Goal: Task Accomplishment & Management: Manage account settings

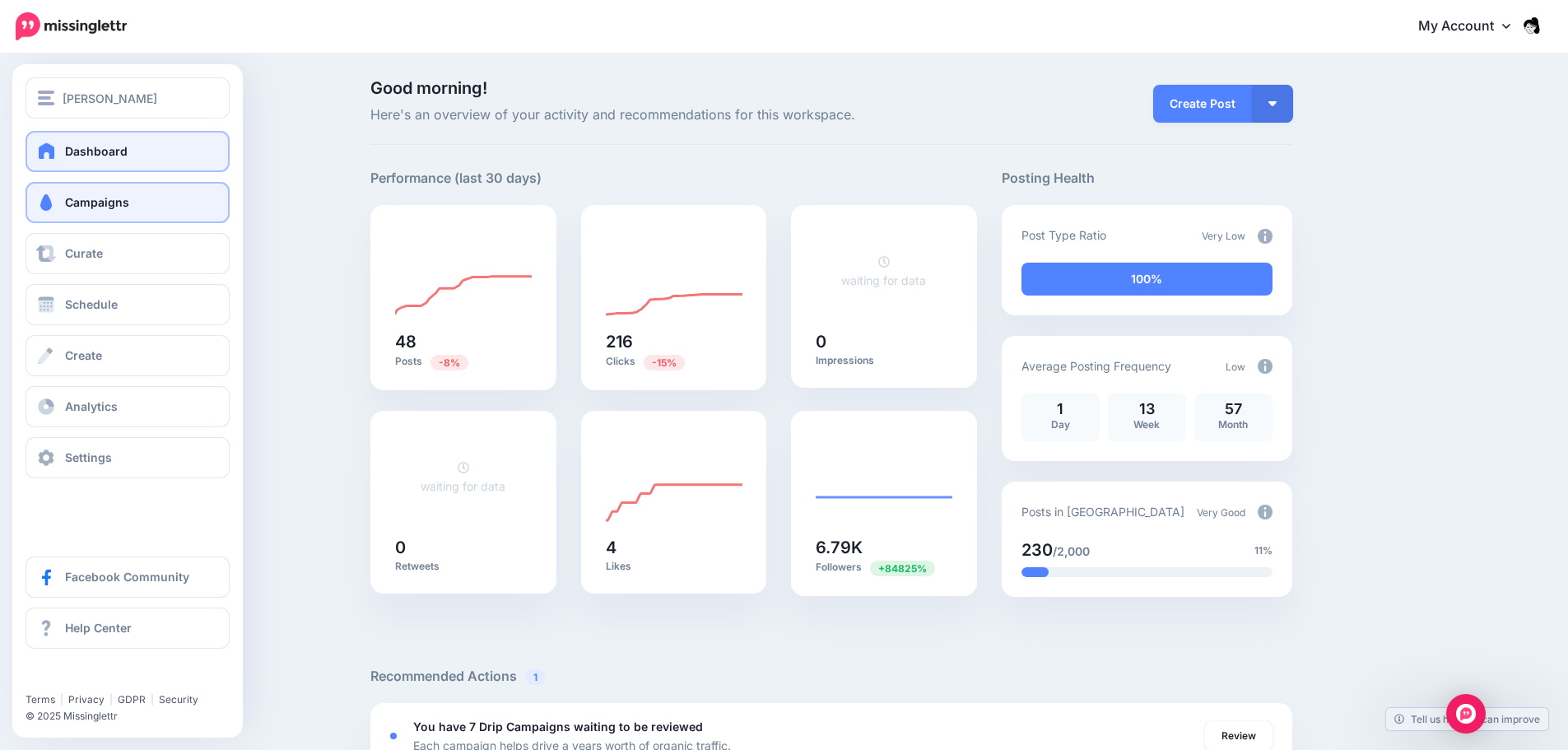
click at [119, 197] on span "Campaigns" at bounding box center [97, 202] width 64 height 14
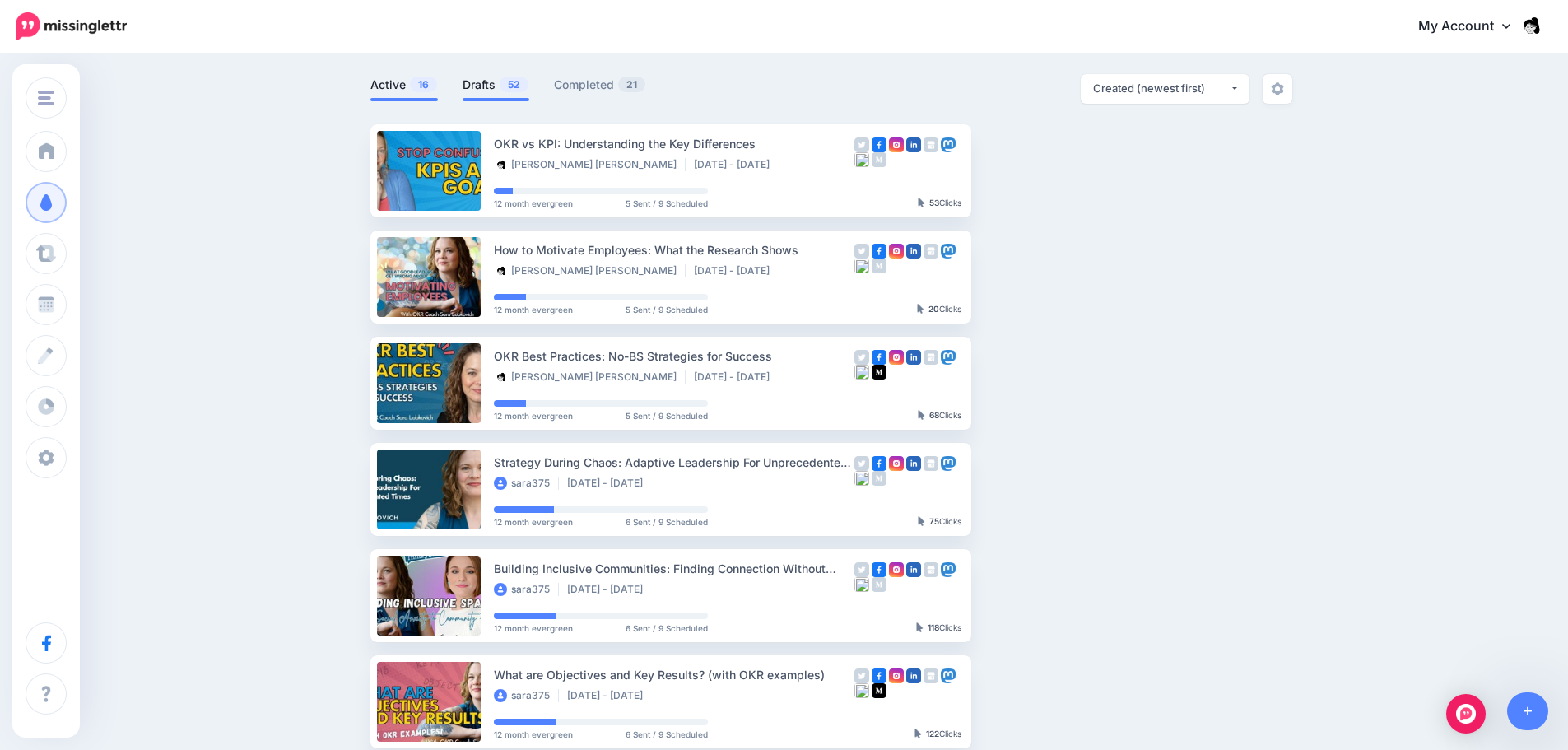
scroll to position [83, 0]
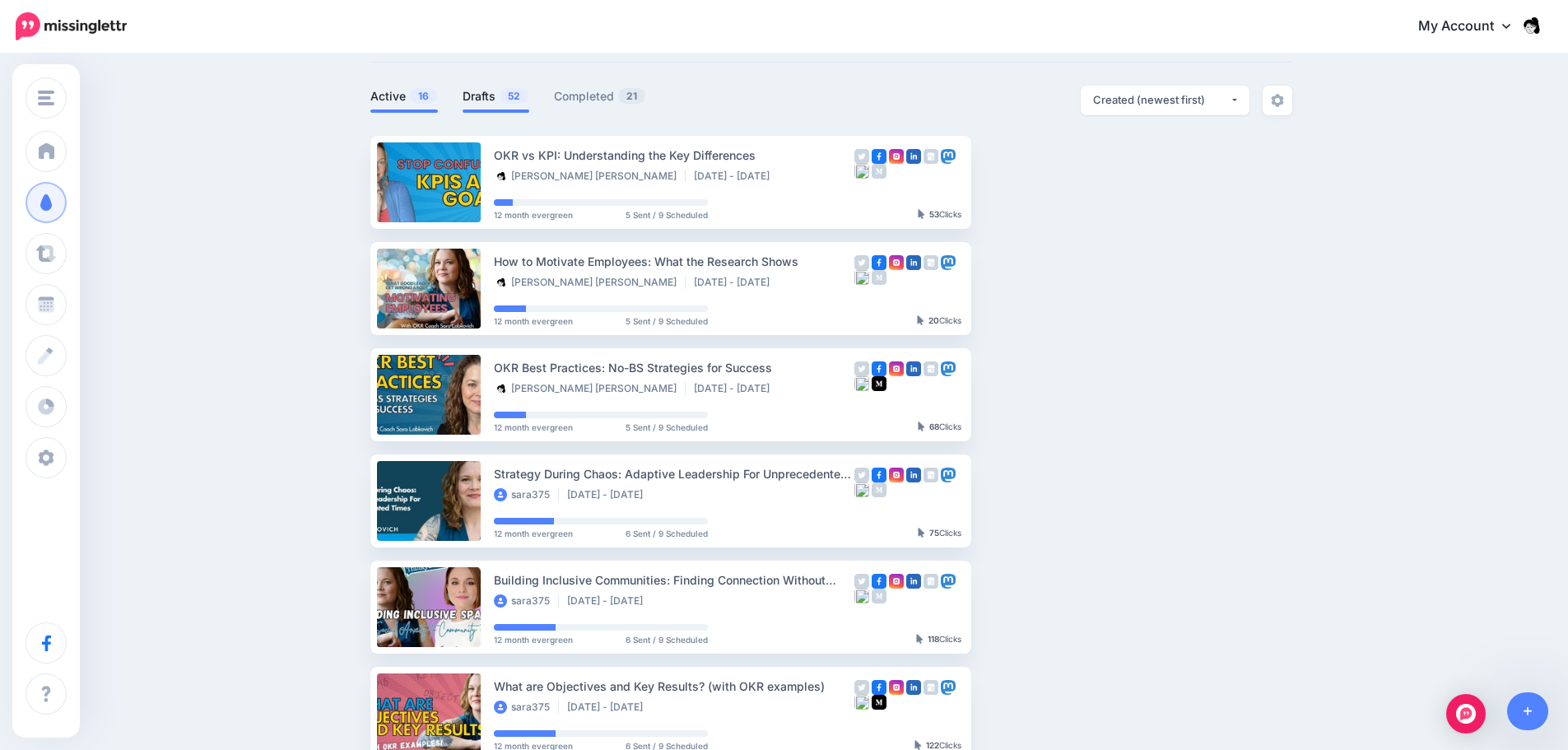
click at [506, 105] on link "Drafts 52" at bounding box center [496, 96] width 67 height 20
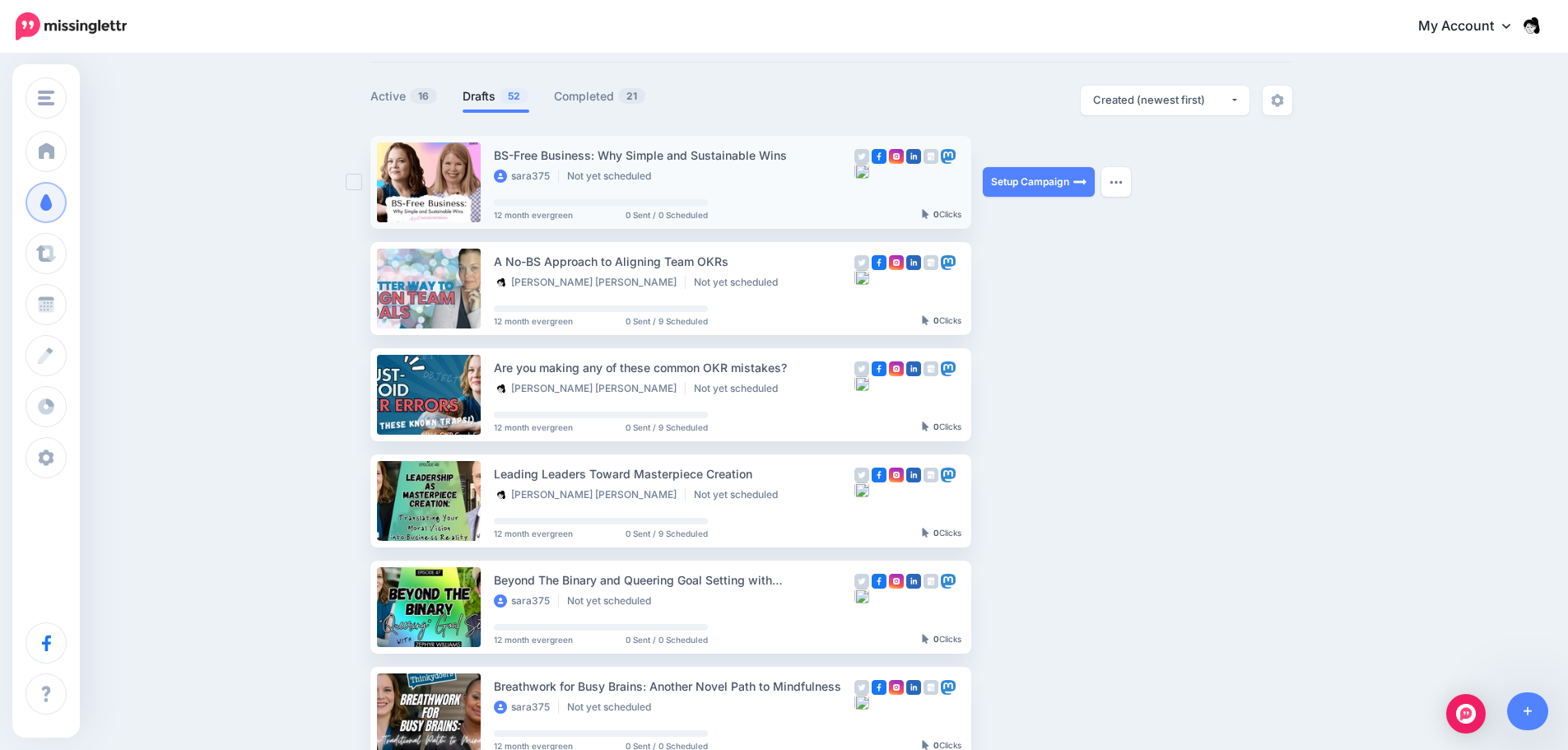
drag, startPoint x: 798, startPoint y: 156, endPoint x: 493, endPoint y: 151, distance: 305.0
click at [493, 151] on li "BS-Free Business: Why Simple and Sustainable Wins sara375 Not yet scheduled 12 …" at bounding box center [671, 182] width 601 height 93
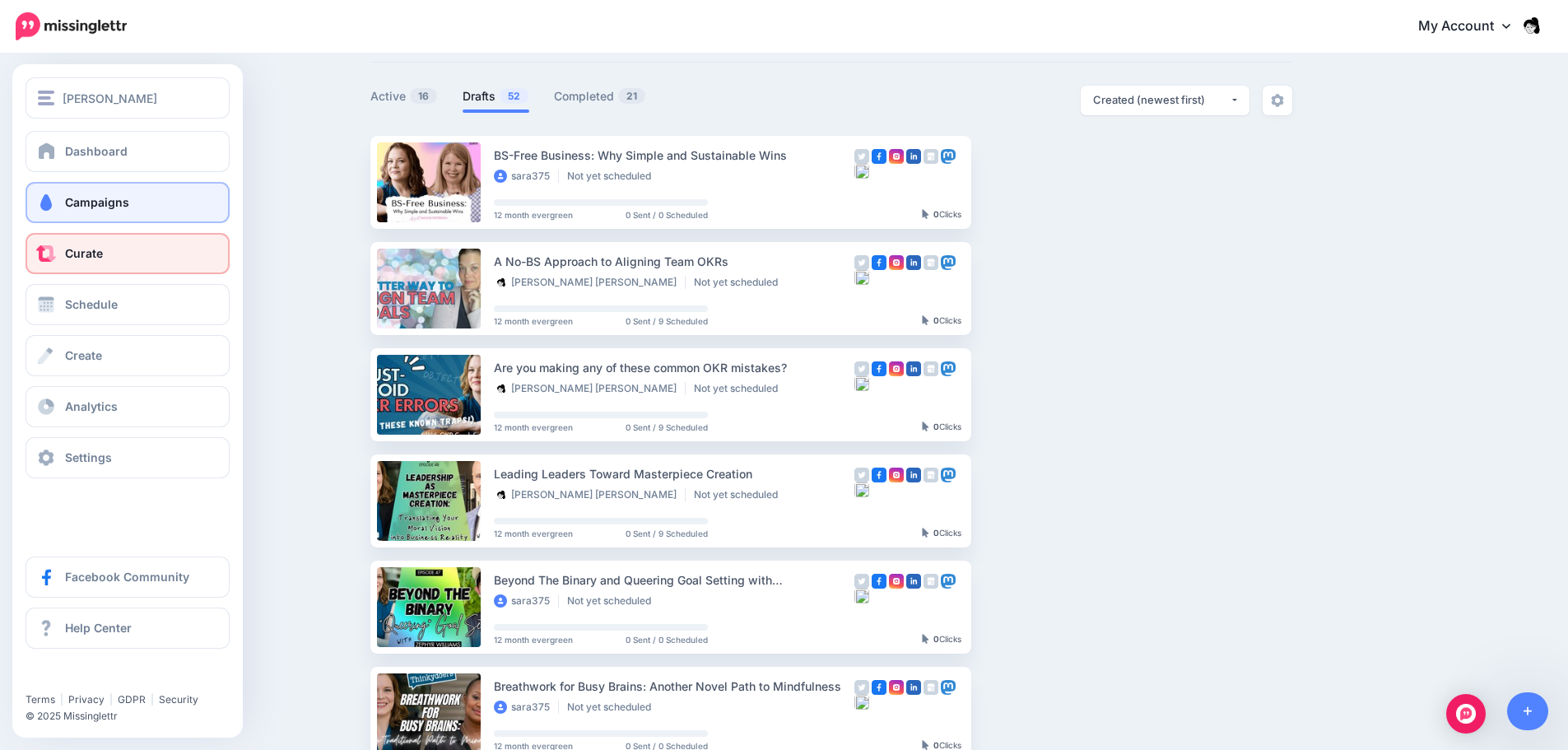
copy li "BS-Free Business: Why Simple and Sustainable Wins"
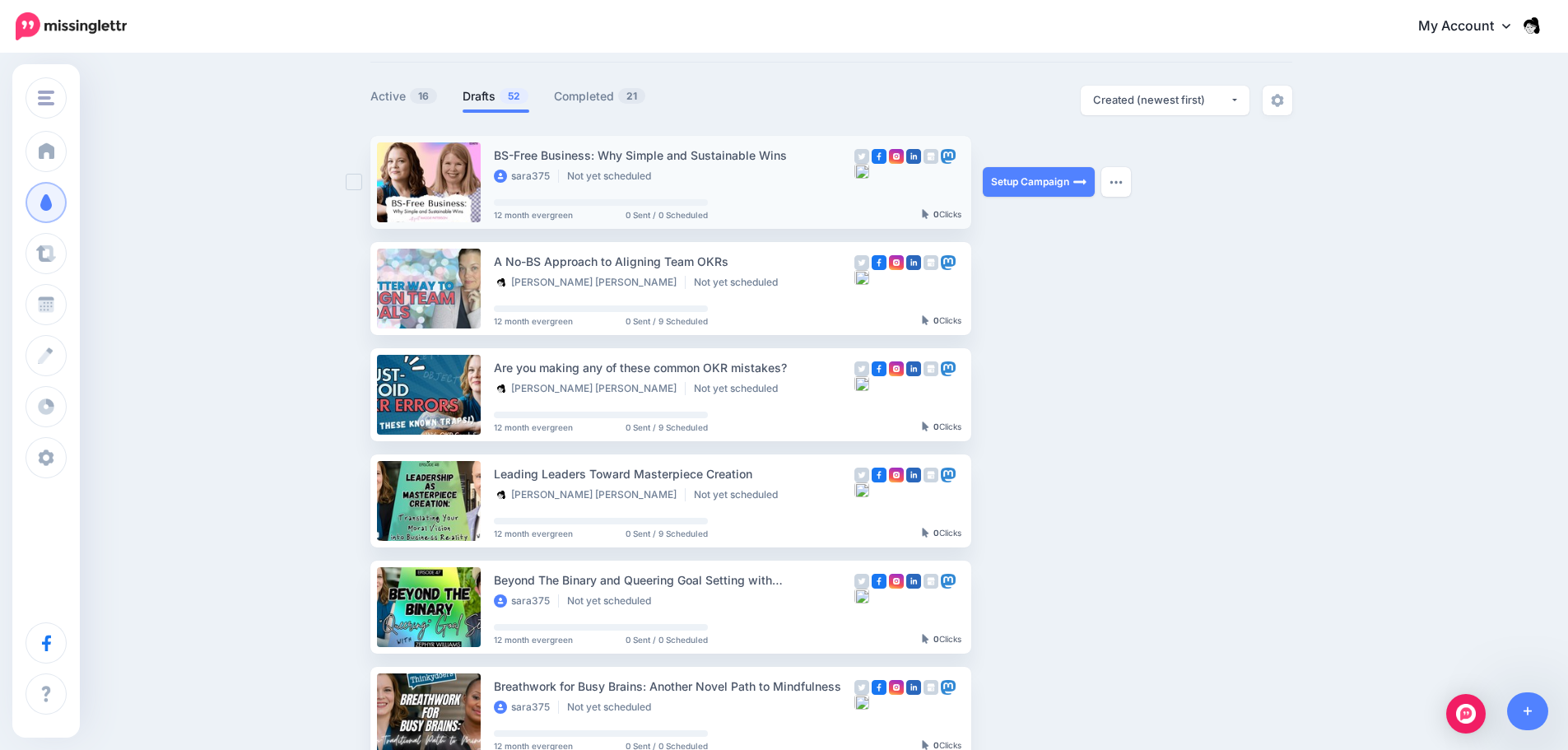
copy li "BS-Free Business: Why Simple and Sustainable Wins"
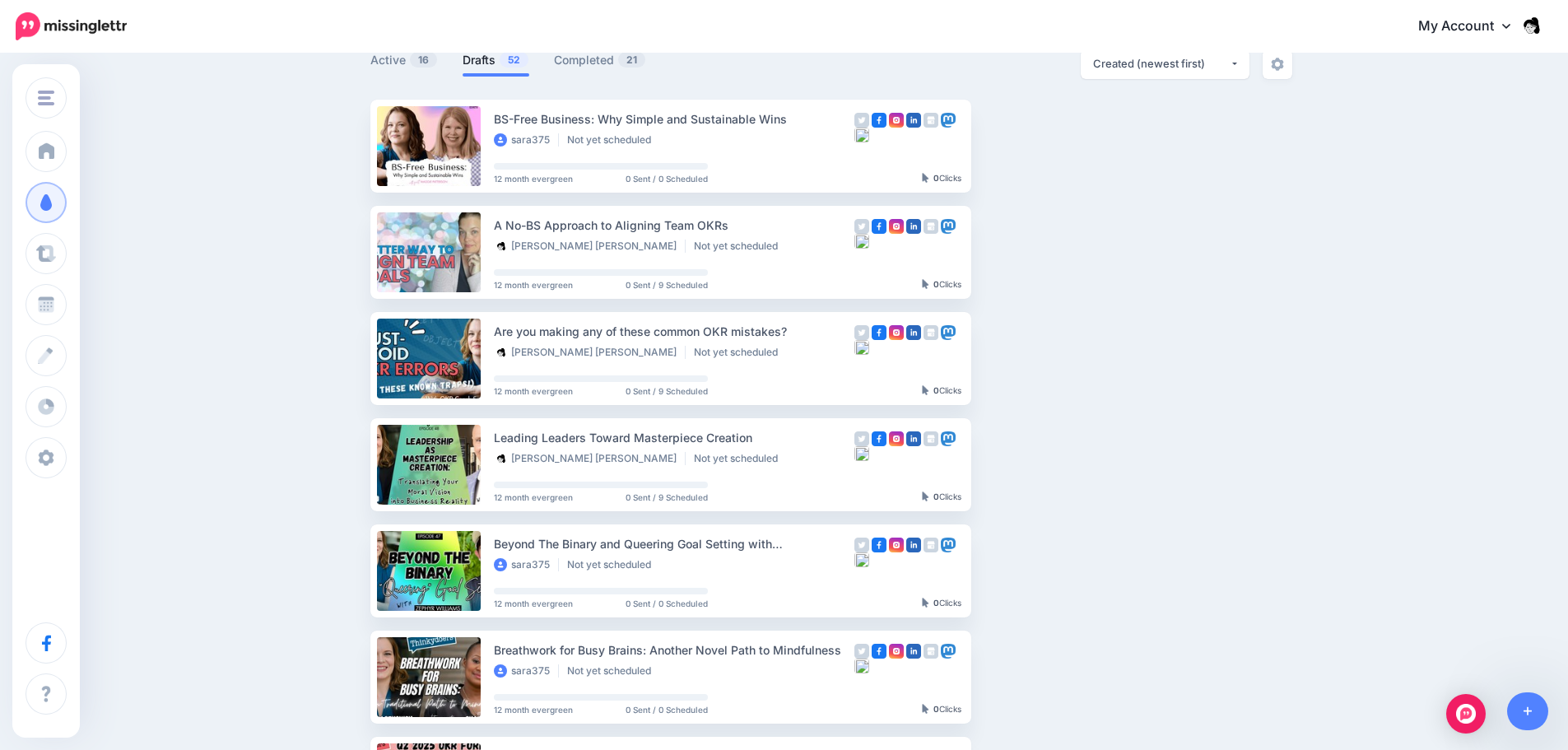
scroll to position [576, 0]
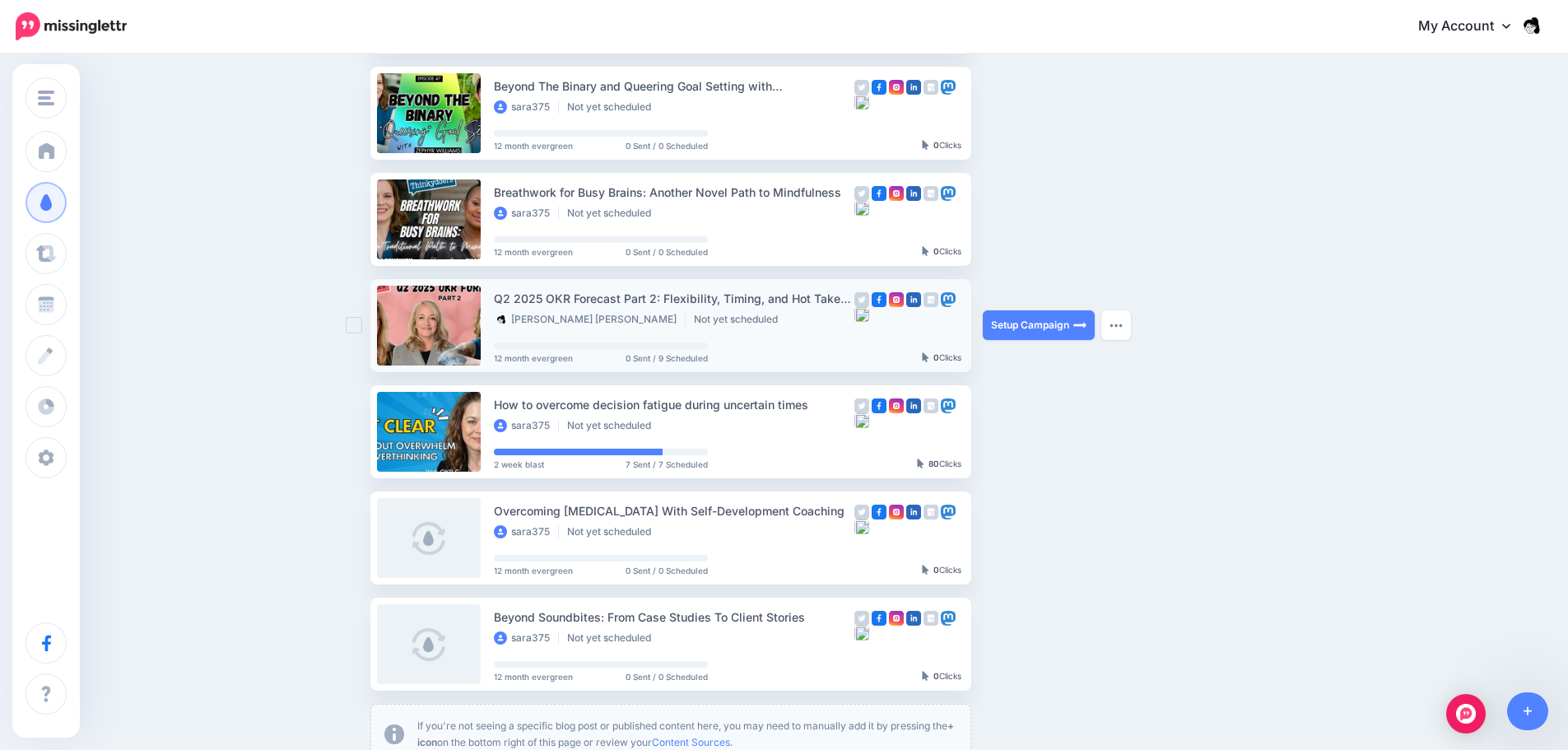
drag, startPoint x: 500, startPoint y: 298, endPoint x: 786, endPoint y: 309, distance: 286.2
click at [775, 308] on div "Q2 2025 OKR Forecast Part 2: Flexibility, Timing, and Hot Takes with Three Trus…" at bounding box center [673, 308] width 360 height 39
click at [810, 309] on div "Q2 2025 OKR Forecast Part 2: Flexibility, Timing, and Hot Takes with Three Trus…" at bounding box center [673, 308] width 360 height 39
click at [823, 299] on div "Q2 2025 OKR Forecast Part 2: Flexibility, Timing, and Hot Takes with Three Trus…" at bounding box center [673, 298] width 360 height 19
click at [780, 298] on div "Q2 2025 OKR Forecast Part 2: Flexibility, Timing, and Hot Takes with Three Trus…" at bounding box center [673, 298] width 360 height 19
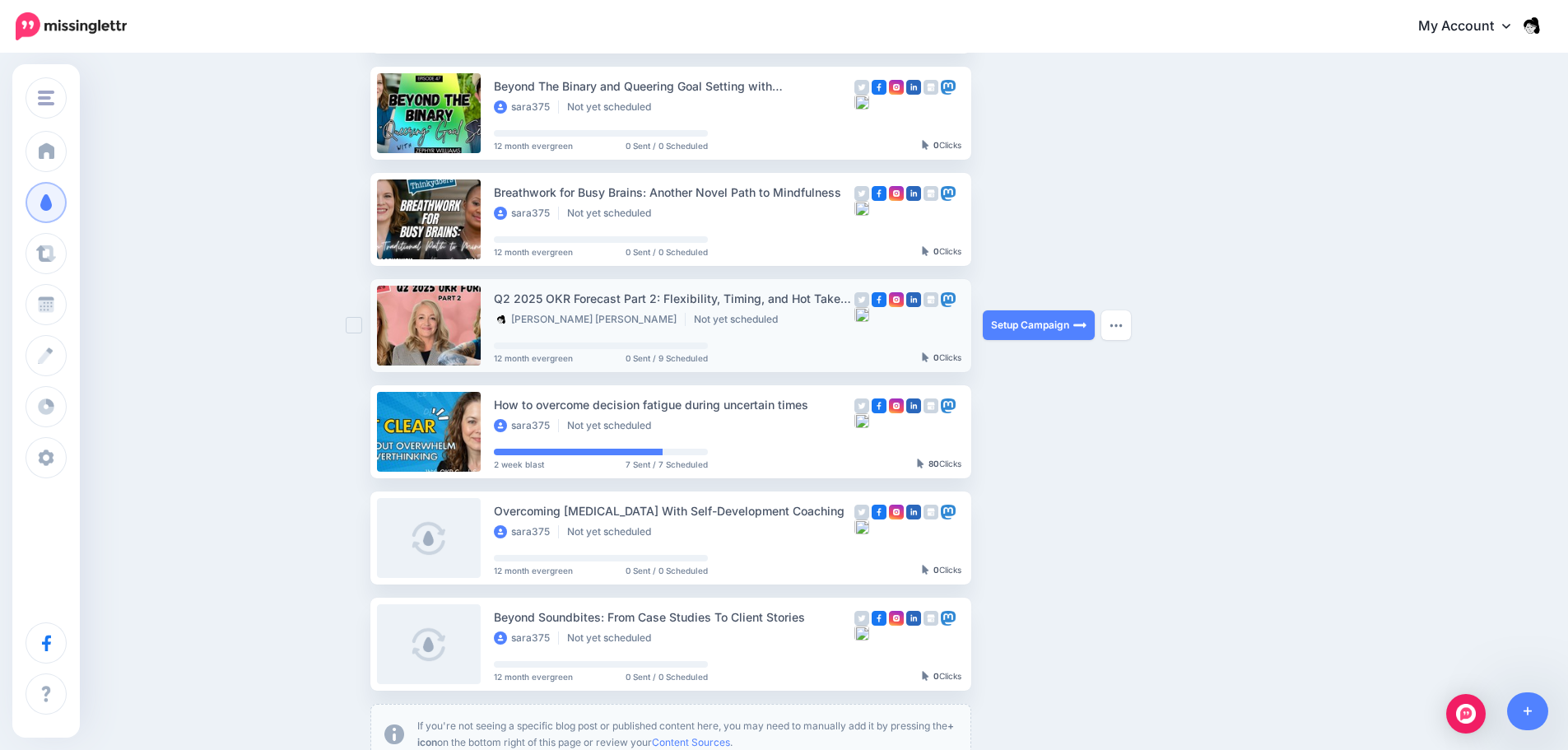
click at [780, 298] on div "Q2 2025 OKR Forecast Part 2: Flexibility, Timing, and Hot Takes with Three Trus…" at bounding box center [673, 298] width 360 height 19
copy div "Q2 2025 OKR Forecast Part 2: Flexibility, Timing, and Hot Takes with Three Trus…"
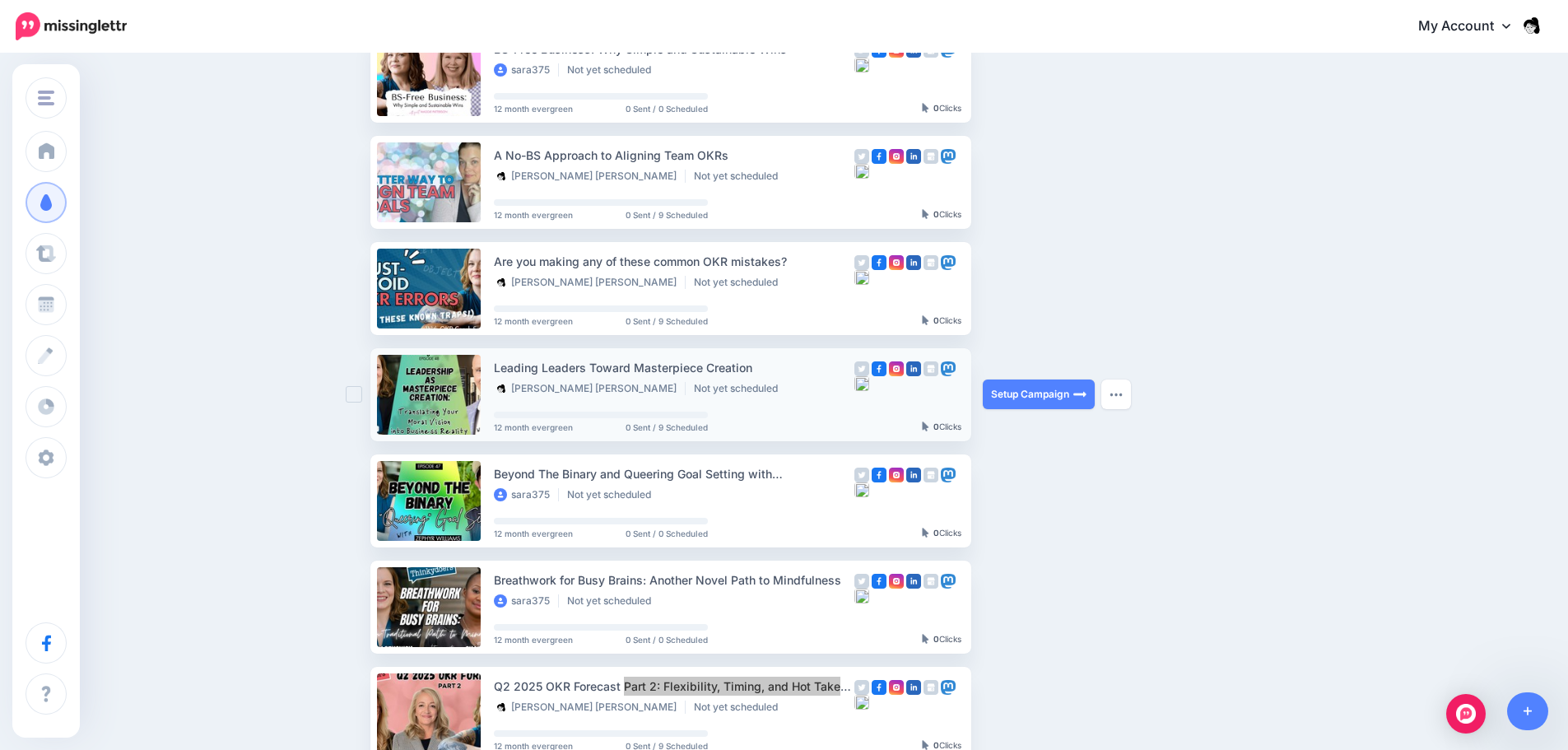
scroll to position [247, 0]
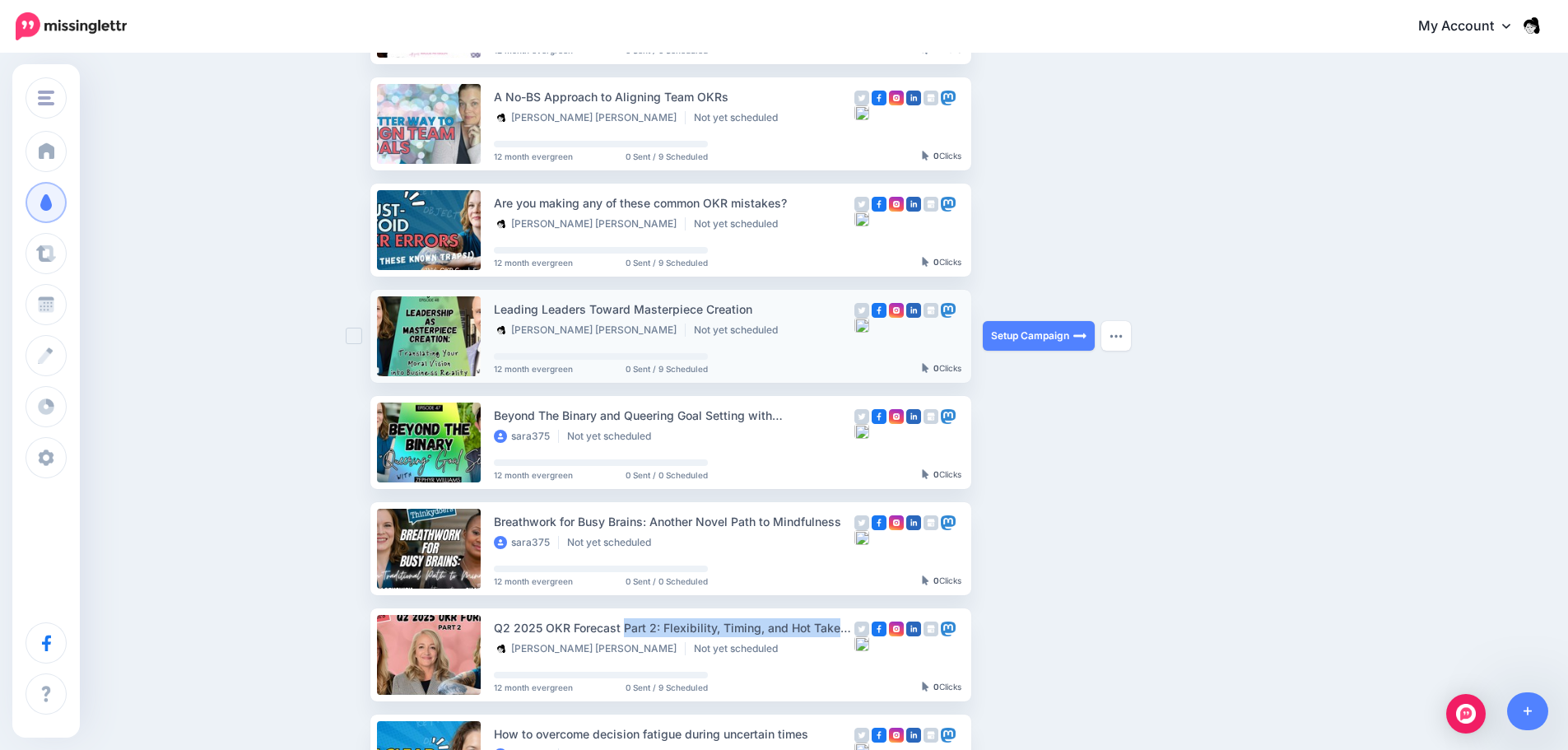
drag, startPoint x: 760, startPoint y: 309, endPoint x: 499, endPoint y: 313, distance: 261.0
click at [499, 313] on div "Leading Leaders Toward Masterpiece Creation" at bounding box center [673, 310] width 360 height 19
copy div "Leading Leaders Toward Masterpiece Creation"
drag, startPoint x: 501, startPoint y: 201, endPoint x: 799, endPoint y: 197, distance: 298.0
click at [799, 197] on div "Are you making any of these common OKR mistakes?" at bounding box center [673, 203] width 360 height 19
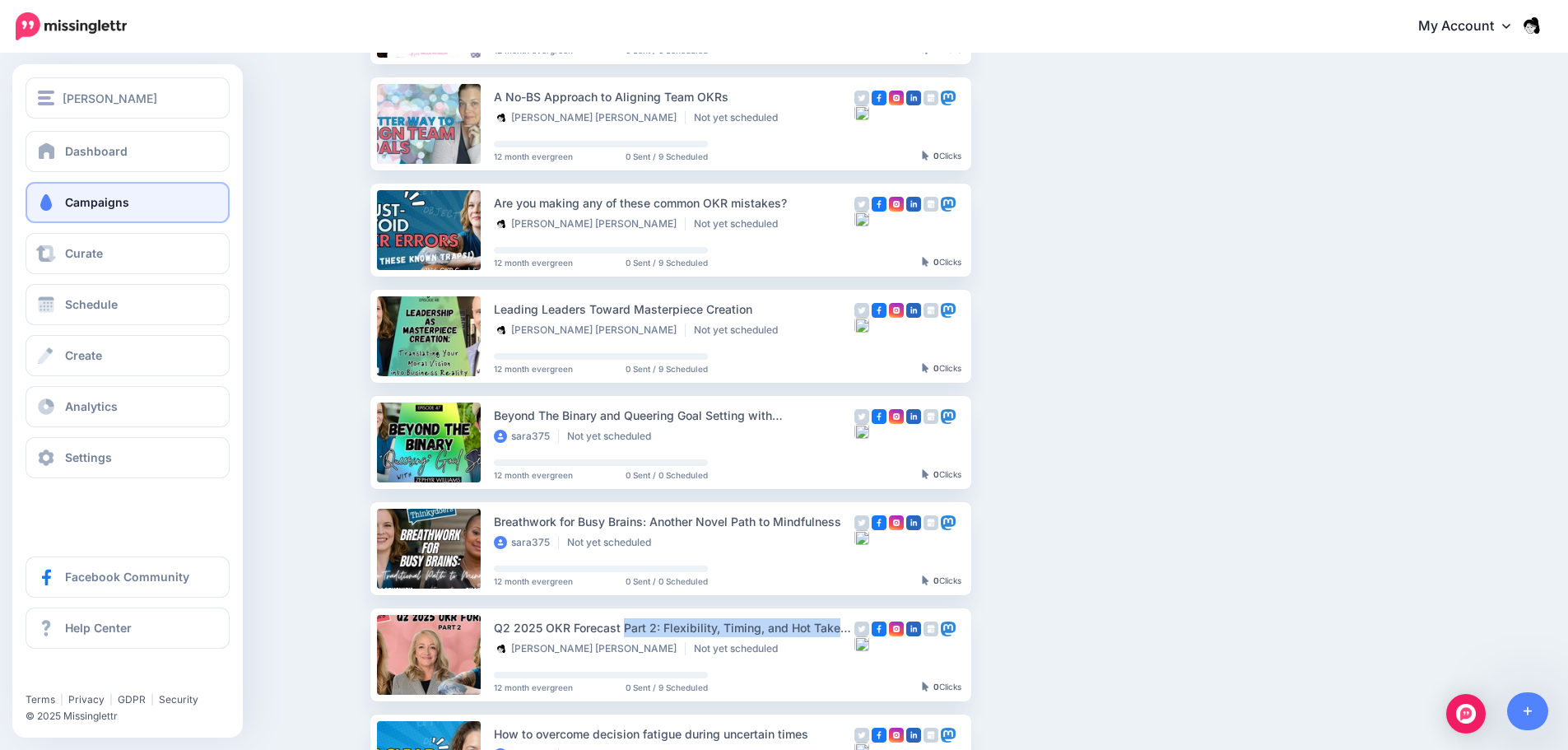
copy div "Are you making any of these common OKR mistakes?"
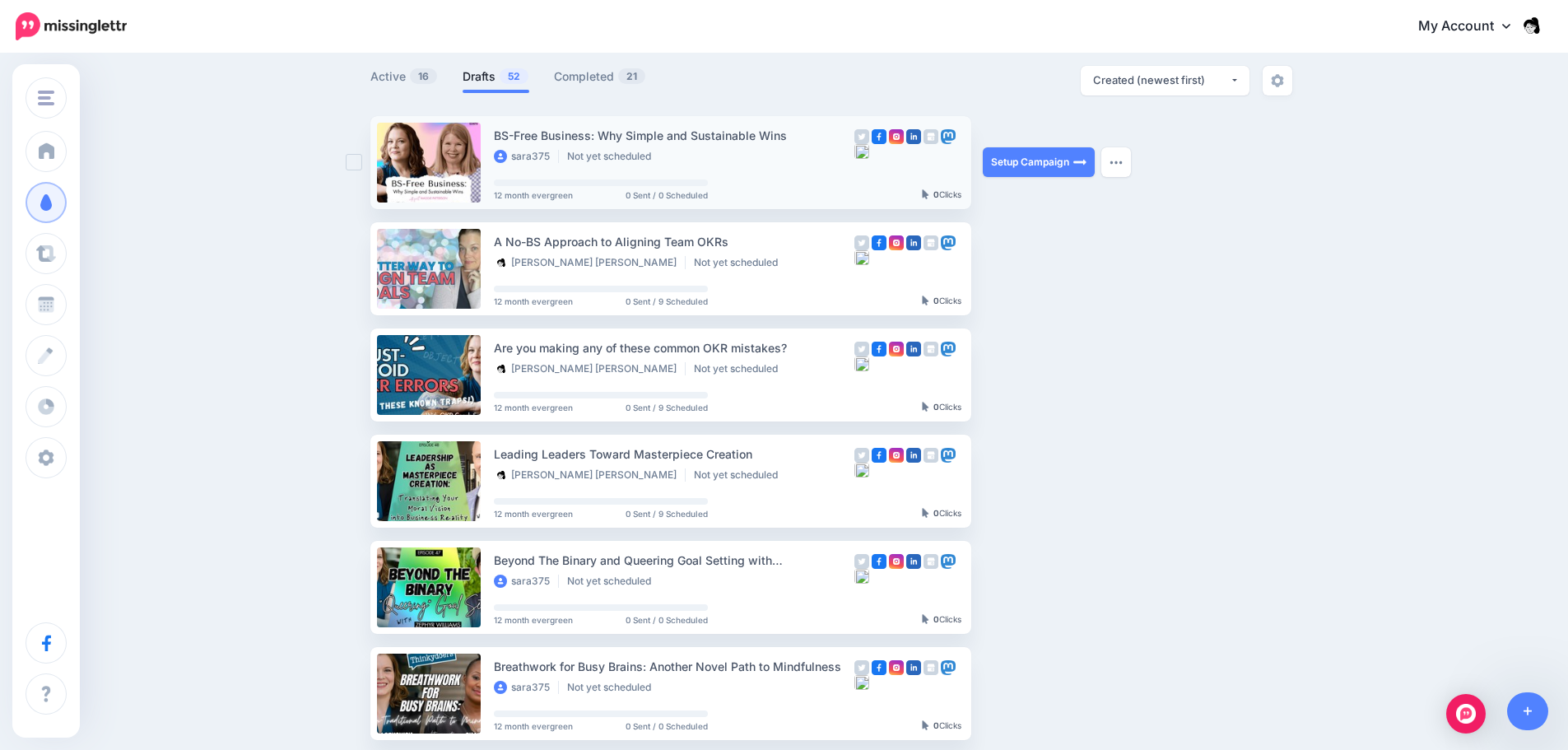
scroll to position [83, 0]
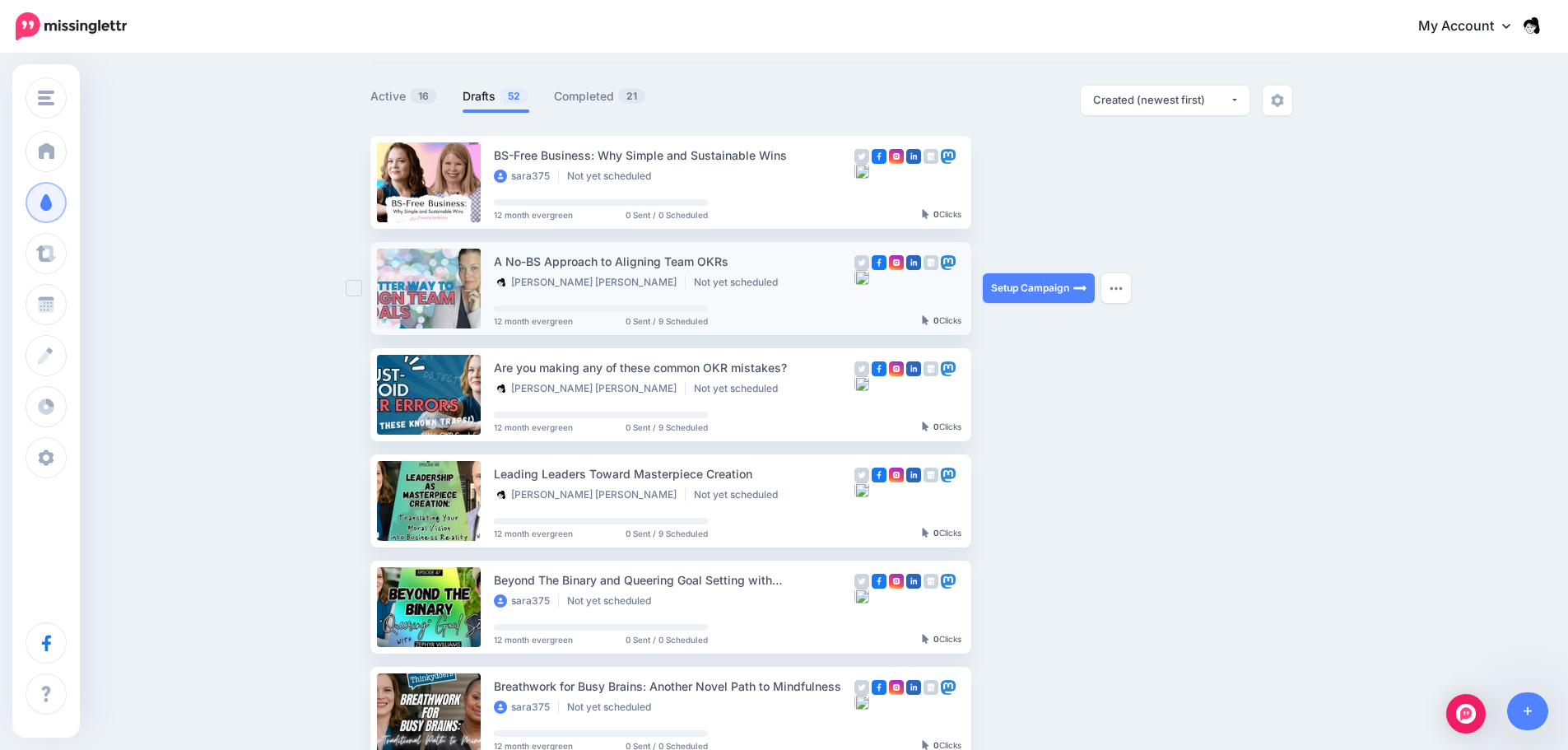
drag, startPoint x: 744, startPoint y: 265, endPoint x: 677, endPoint y: 261, distance: 67.1
click at [744, 265] on div "A No-BS Approach to Aligning Team OKRs" at bounding box center [673, 261] width 360 height 19
drag, startPoint x: 501, startPoint y: 260, endPoint x: 746, endPoint y: 261, distance: 245.0
click at [746, 261] on div "A No-BS Approach to Aligning Team OKRs" at bounding box center [673, 261] width 360 height 19
copy div "A No-BS Approach to Aligning Team OKRs"
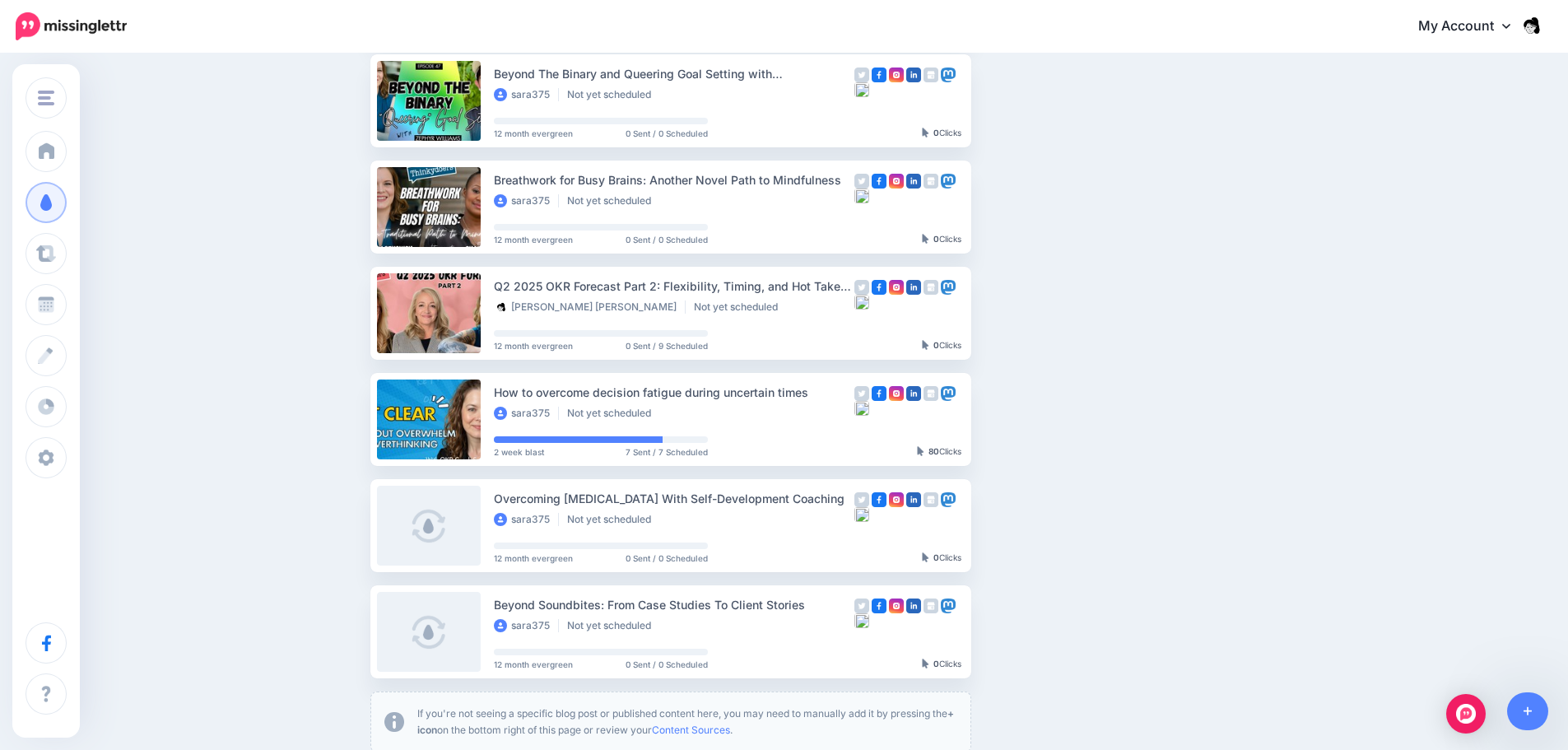
scroll to position [0, 0]
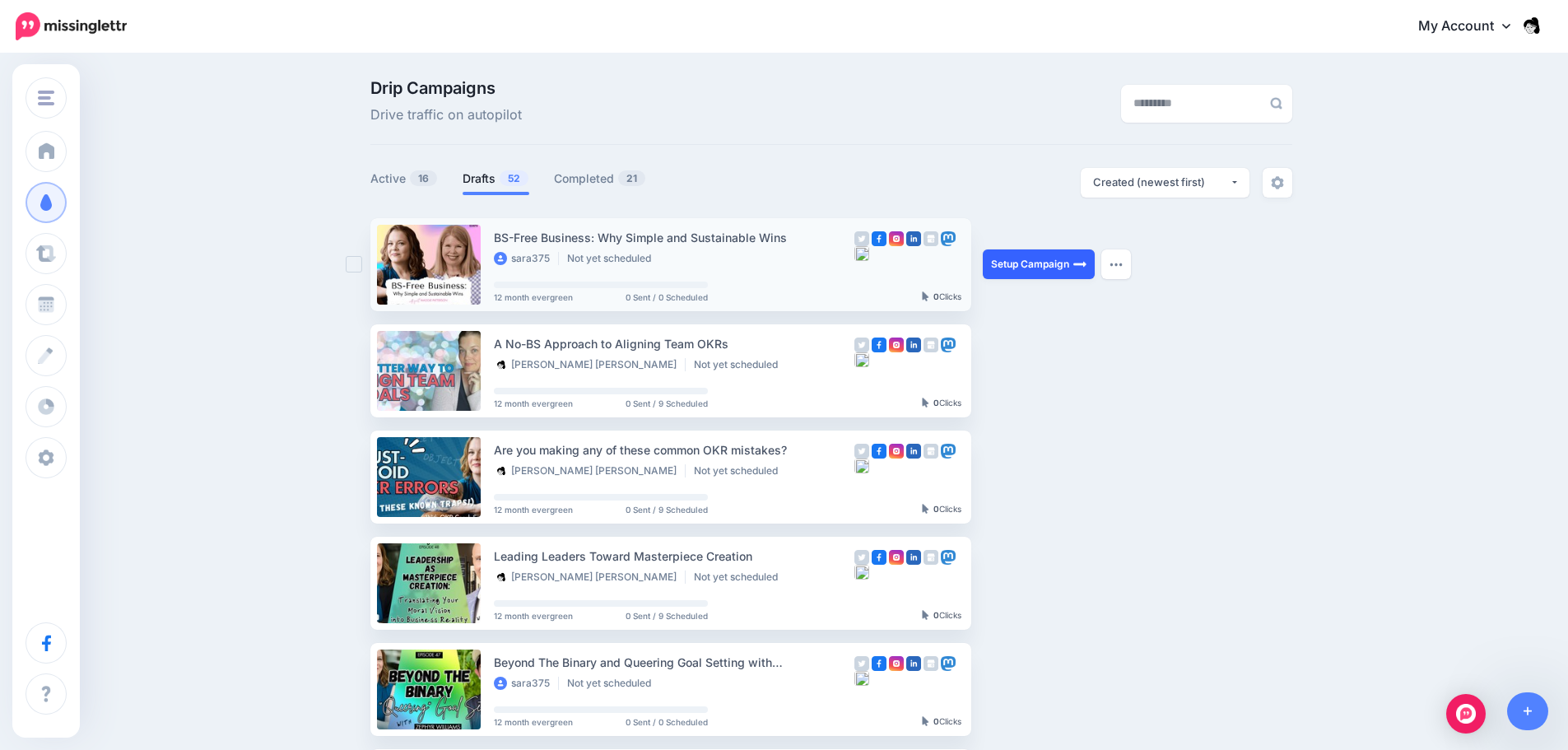
click at [1016, 267] on link "Setup Campaign" at bounding box center [1038, 264] width 112 height 29
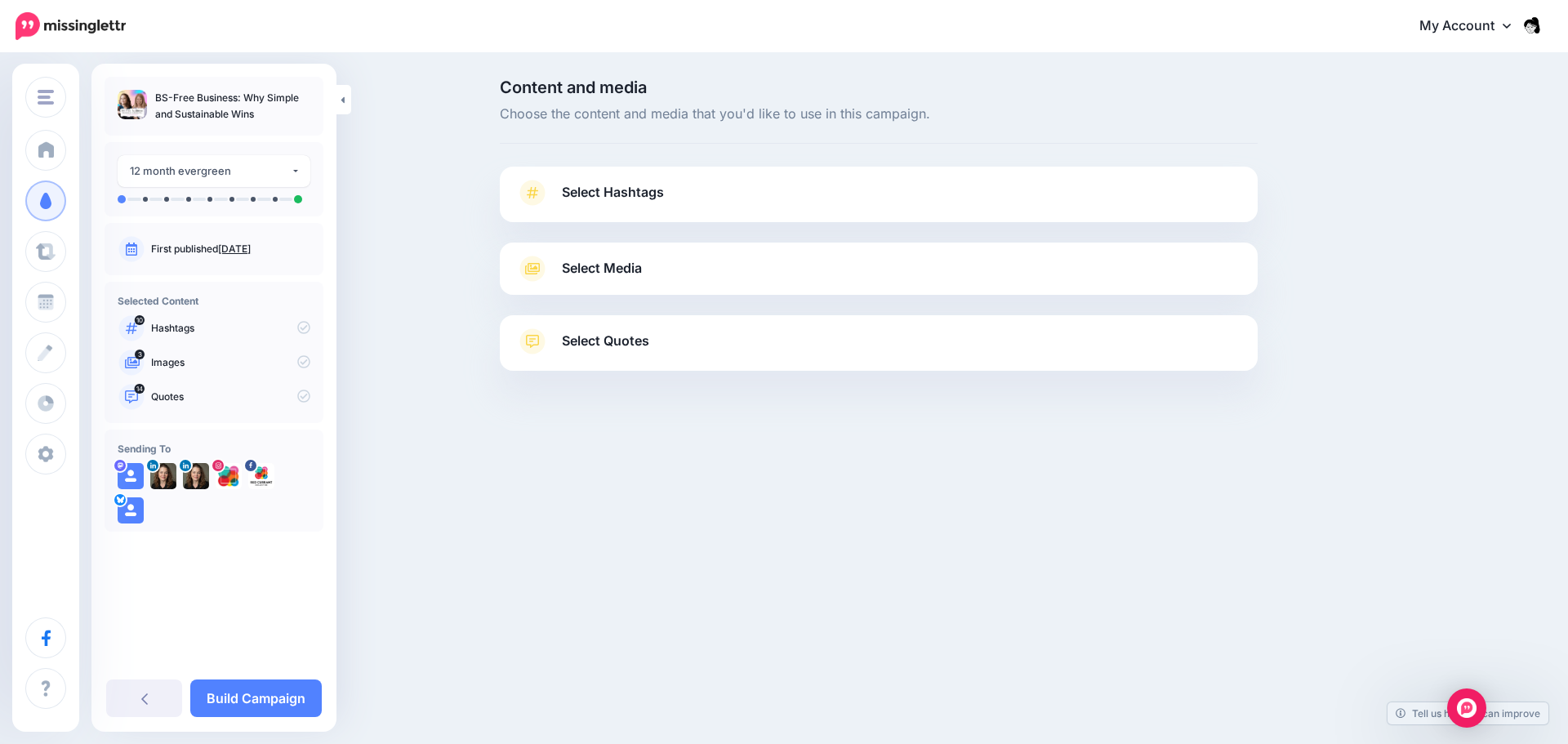
click at [662, 507] on div "Sara Lobkovich Sara Lobkovich Red Currant Collective Add Workspace Dashboard Ca…" at bounding box center [784, 372] width 1568 height 744
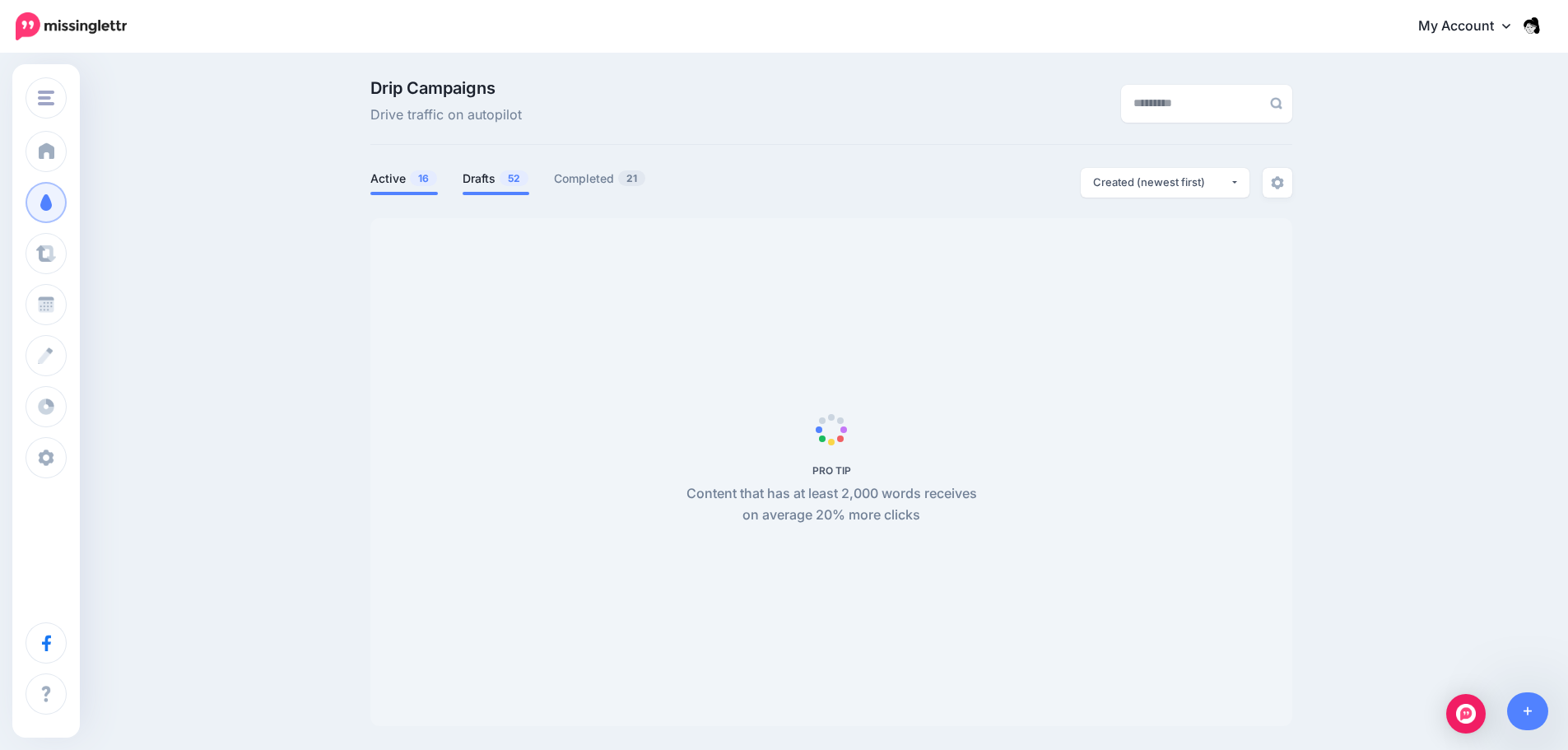
click at [491, 179] on link "Drafts 52" at bounding box center [496, 178] width 67 height 20
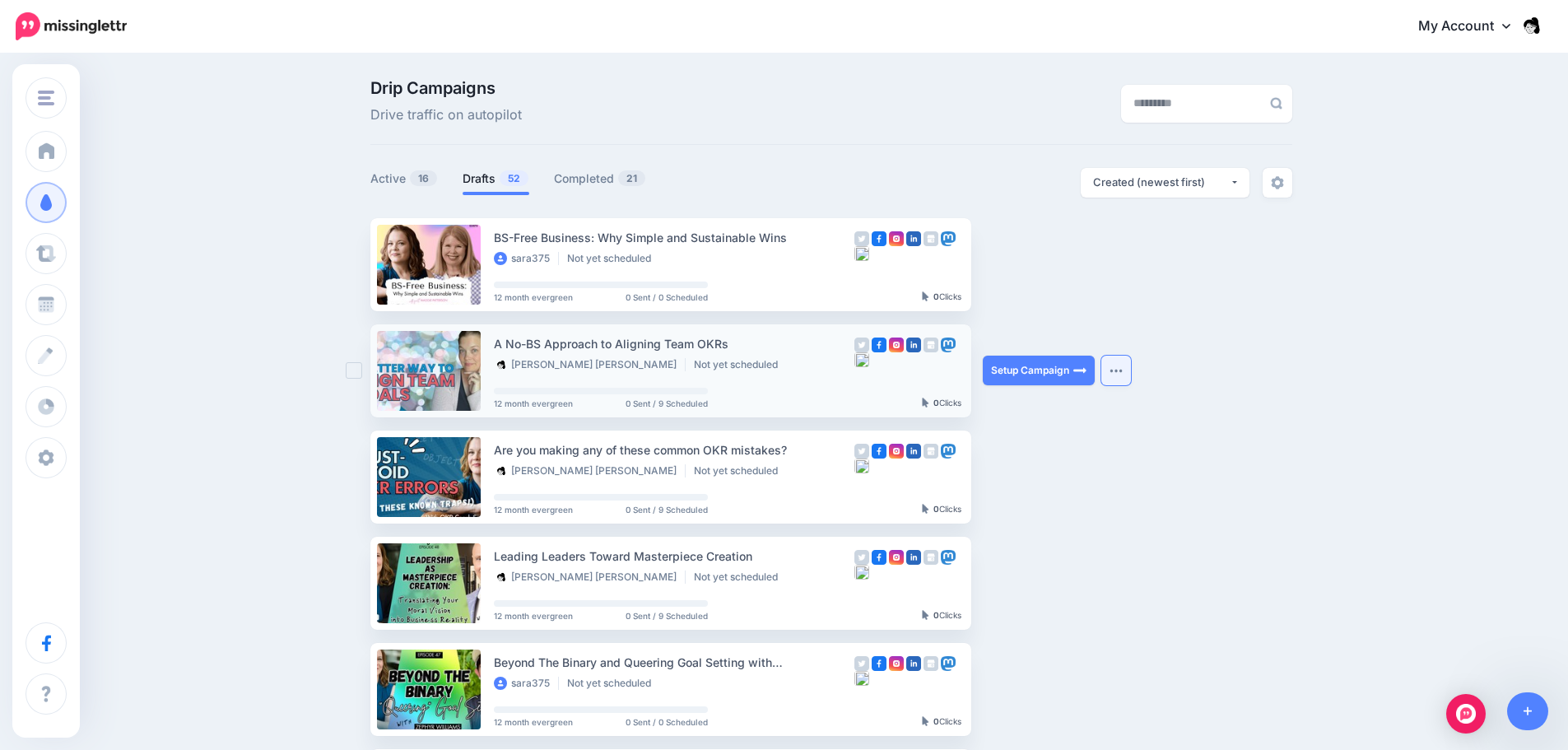
click at [1121, 372] on img "button" at bounding box center [1116, 371] width 13 height 5
click at [1334, 522] on div "Drip Campaigns Drive traffic on autopilot Active 16 52 21" at bounding box center [784, 756] width 1568 height 1403
click at [1120, 484] on button "button" at bounding box center [1116, 476] width 29 height 29
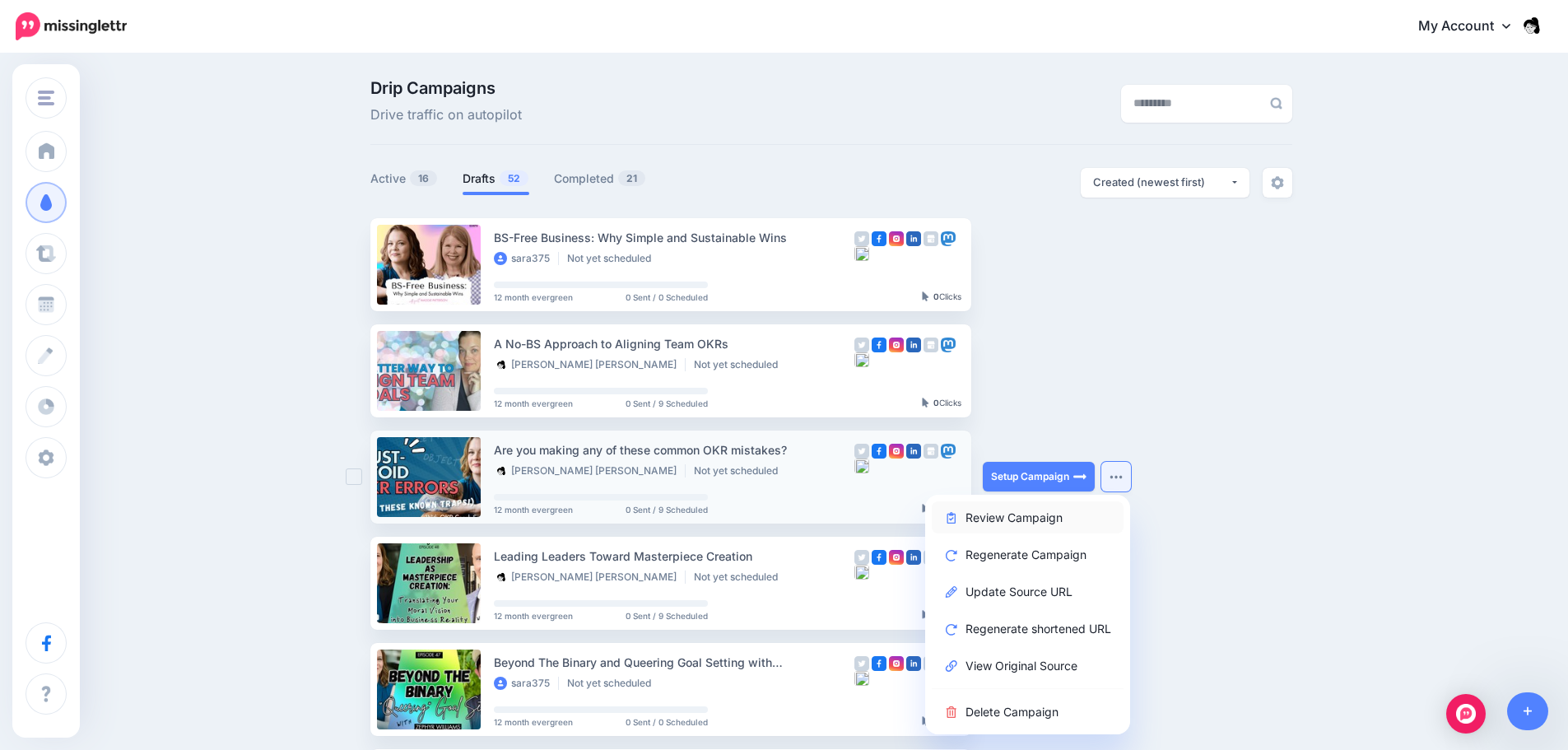
click at [1042, 522] on link "Review Campaign" at bounding box center [1027, 517] width 192 height 32
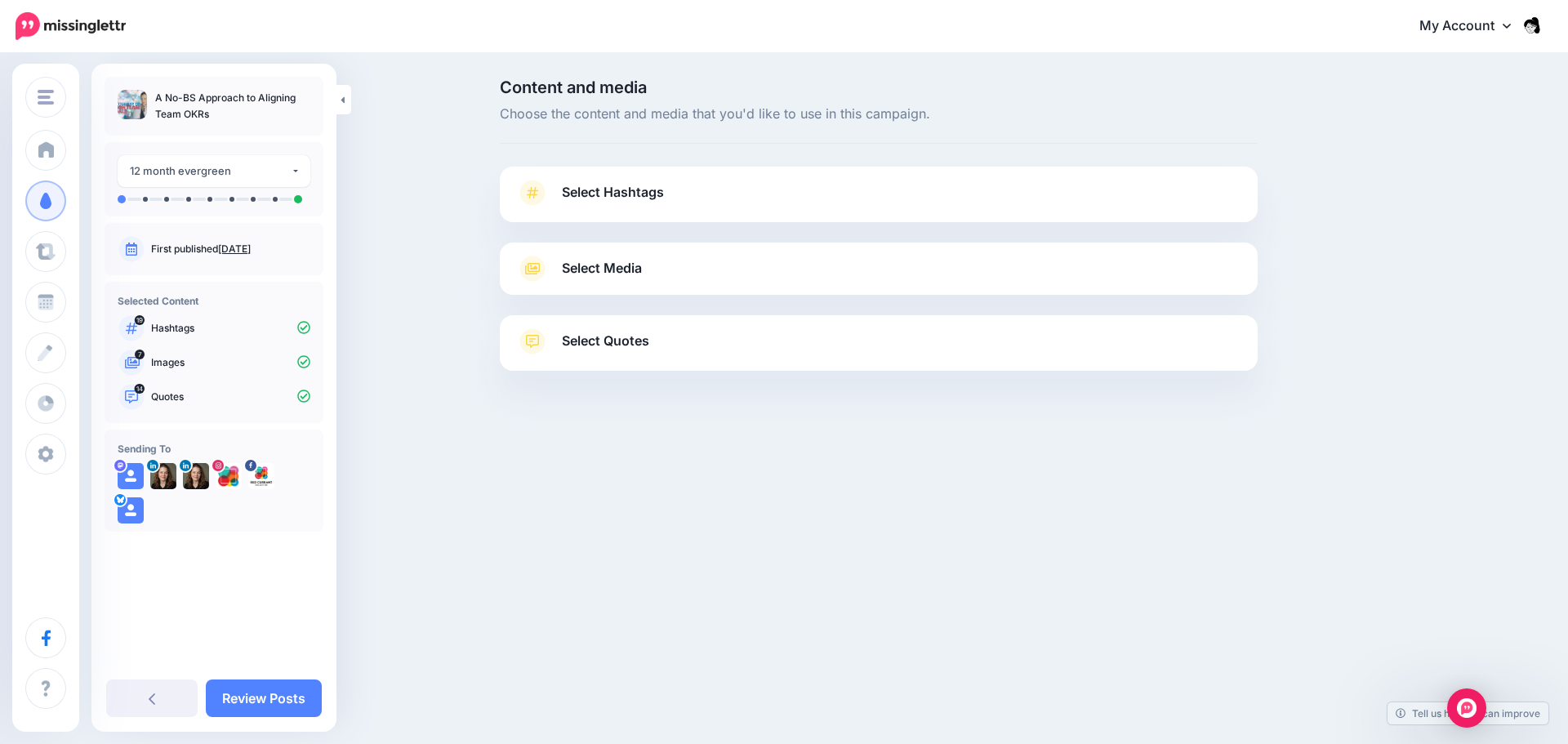
click at [788, 29] on div "My Account Dashboard My Account Billing Facebook Community Help Center Logout" at bounding box center [845, 26] width 1397 height 40
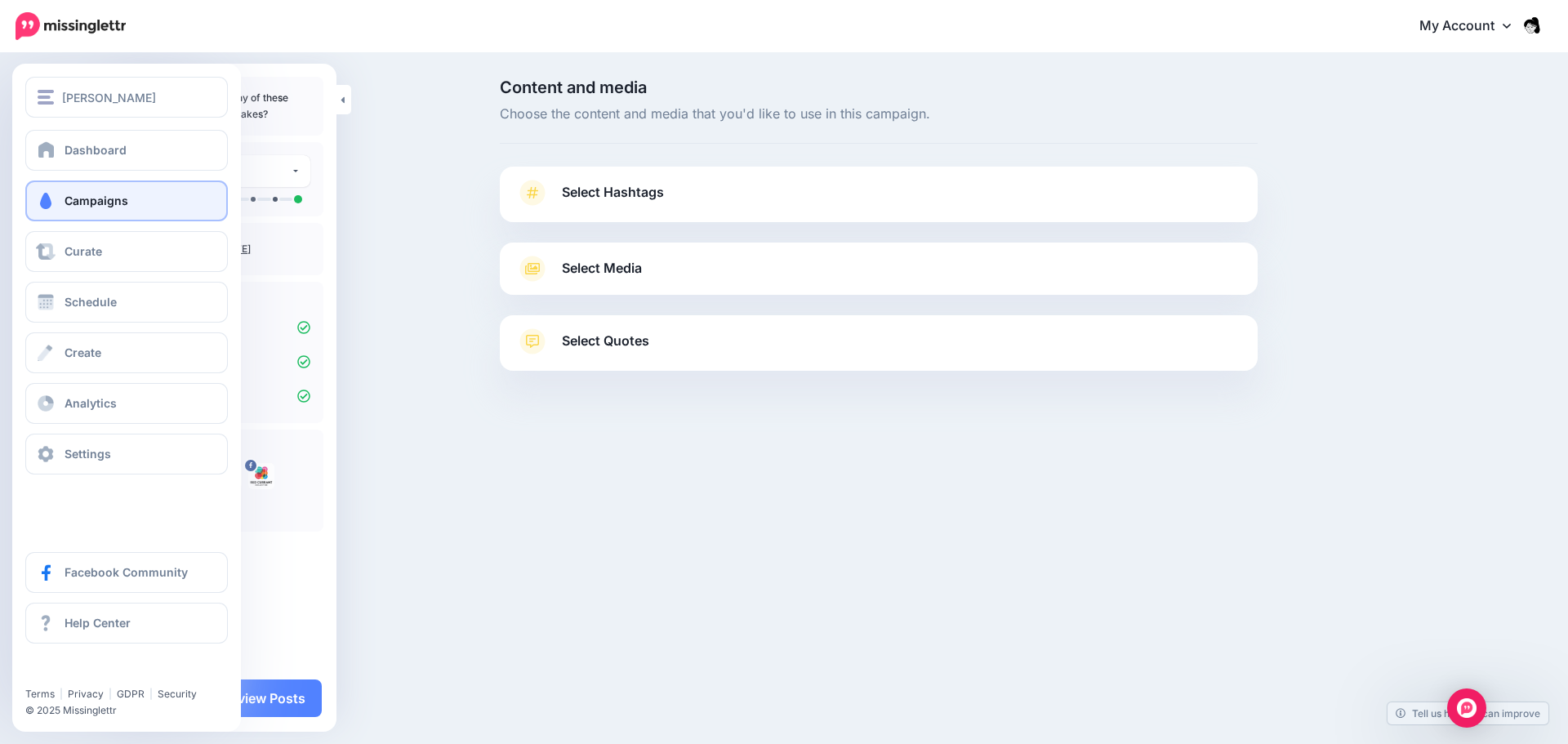
click at [73, 214] on link "Campaigns" at bounding box center [126, 201] width 202 height 41
click at [67, 205] on span "Campaigns" at bounding box center [96, 201] width 64 height 14
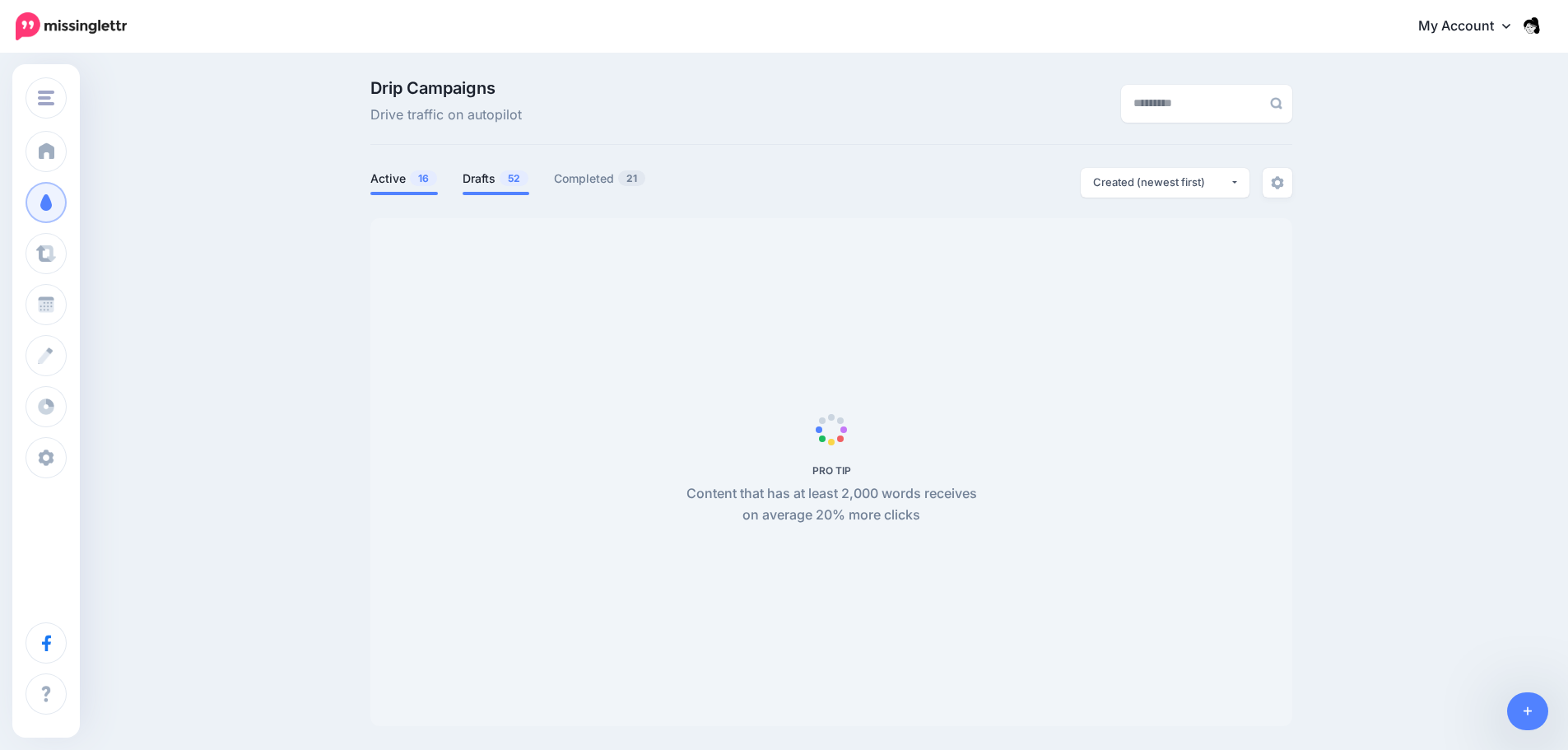
click at [497, 182] on link "Drafts 52" at bounding box center [496, 178] width 67 height 20
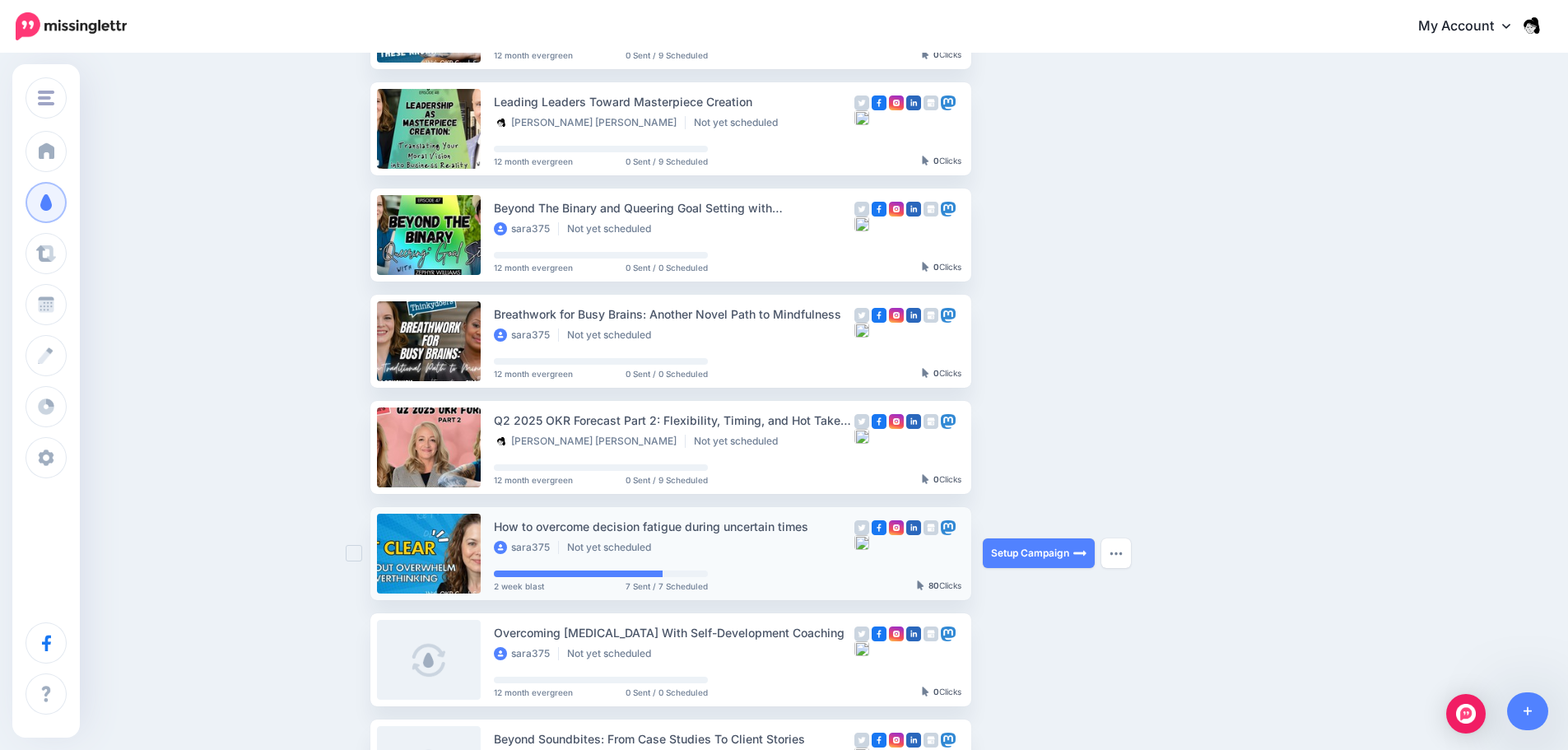
scroll to position [412, 0]
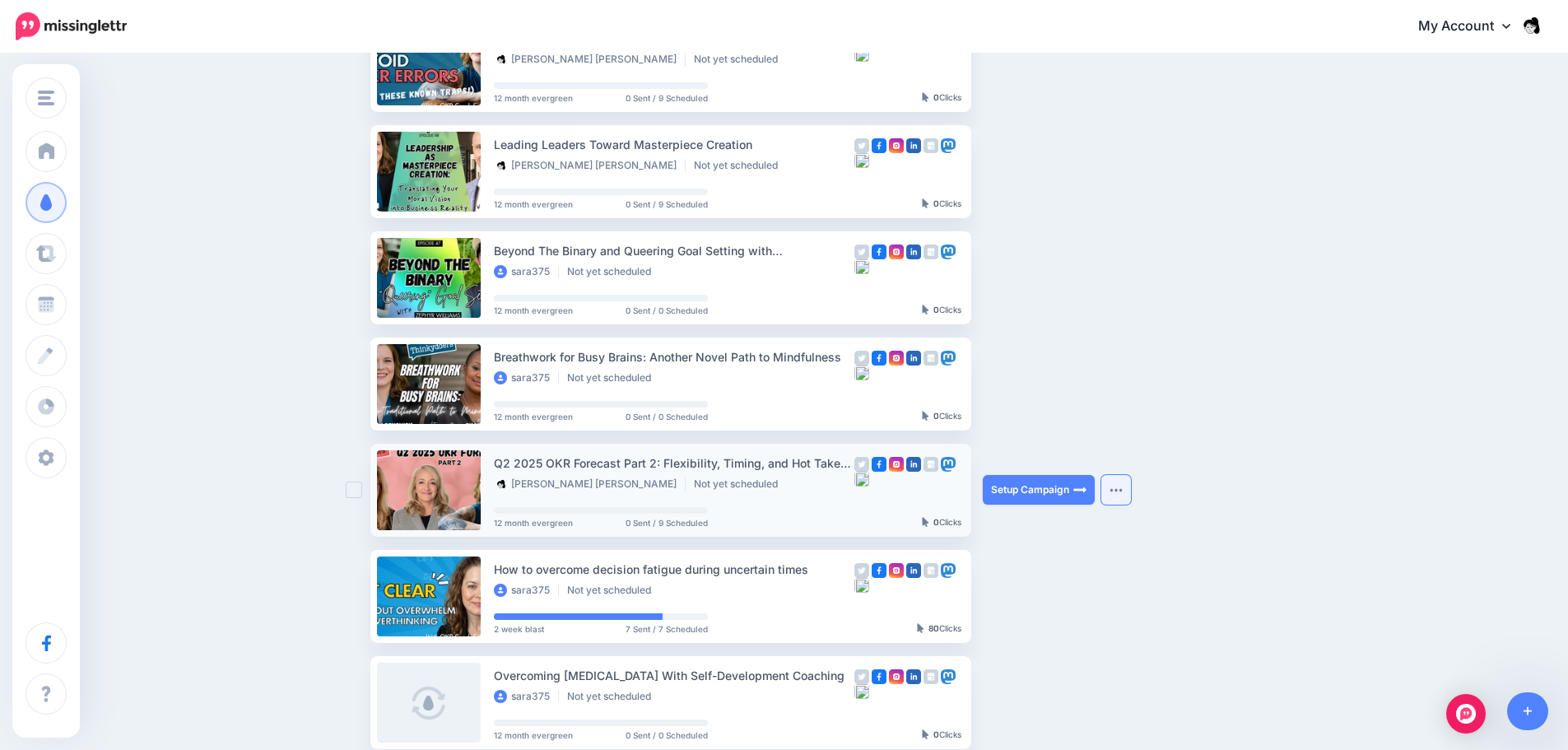
click at [1117, 492] on img "button" at bounding box center [1116, 490] width 13 height 5
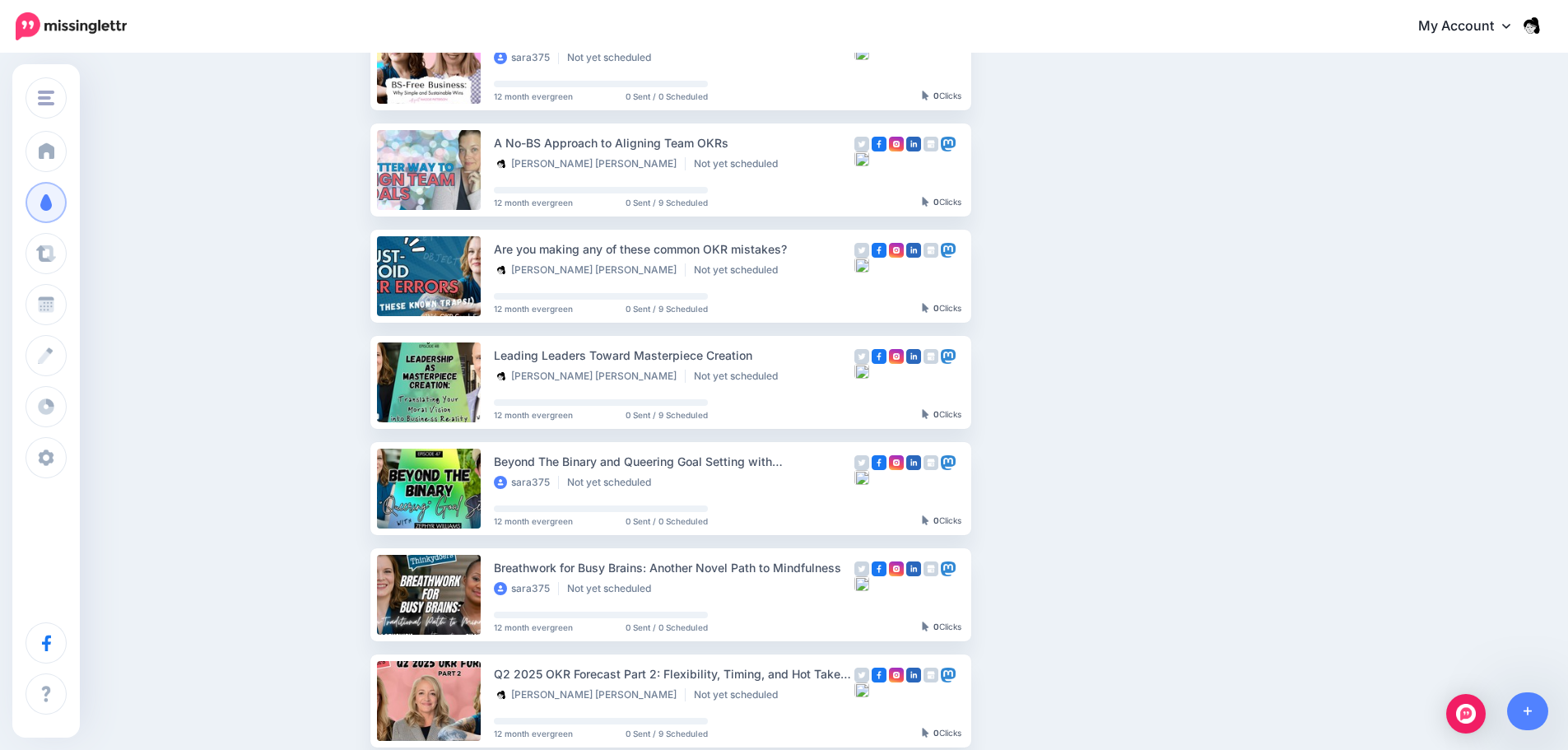
scroll to position [164, 0]
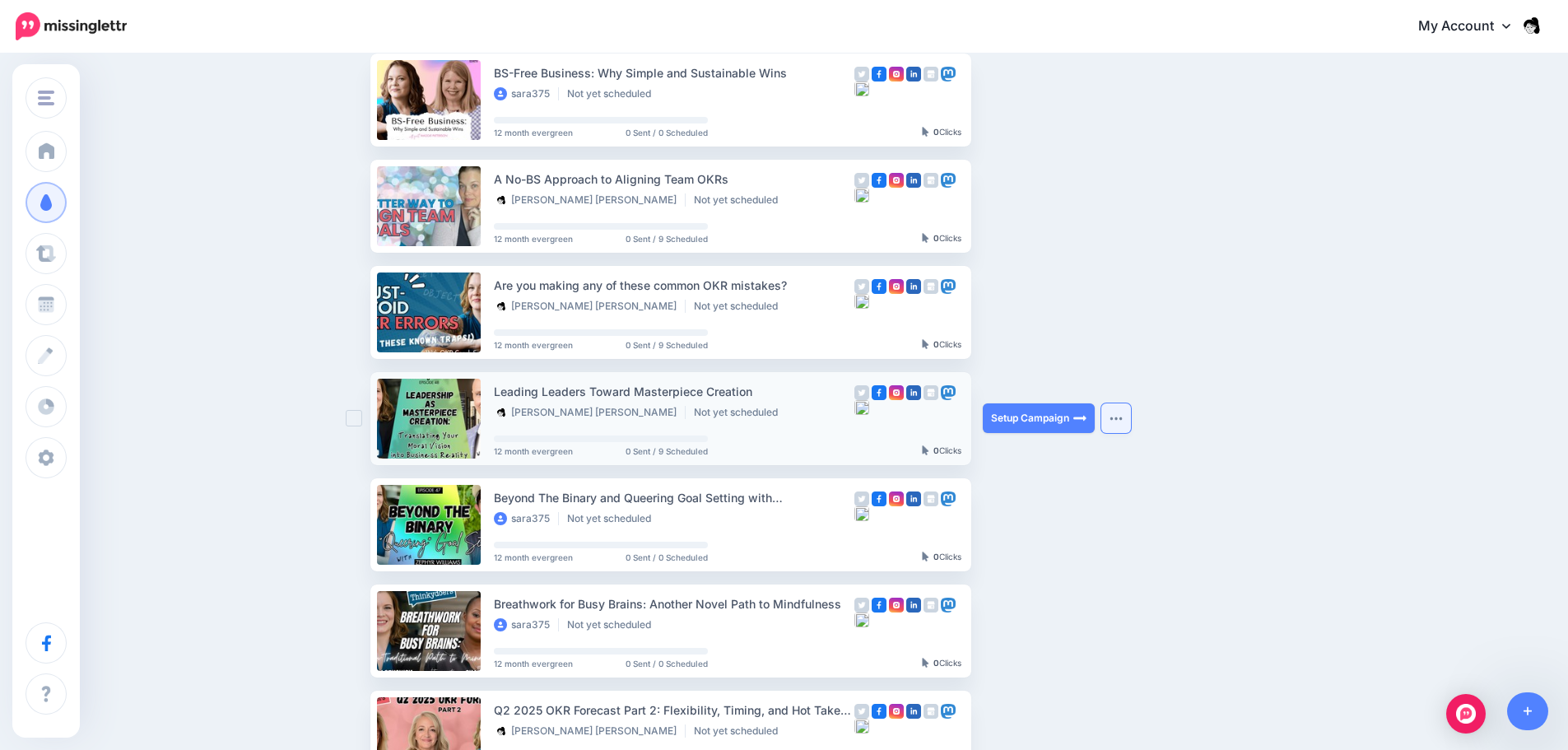
click at [1123, 415] on button "button" at bounding box center [1116, 418] width 29 height 29
click at [1123, 310] on img "button" at bounding box center [1116, 312] width 13 height 5
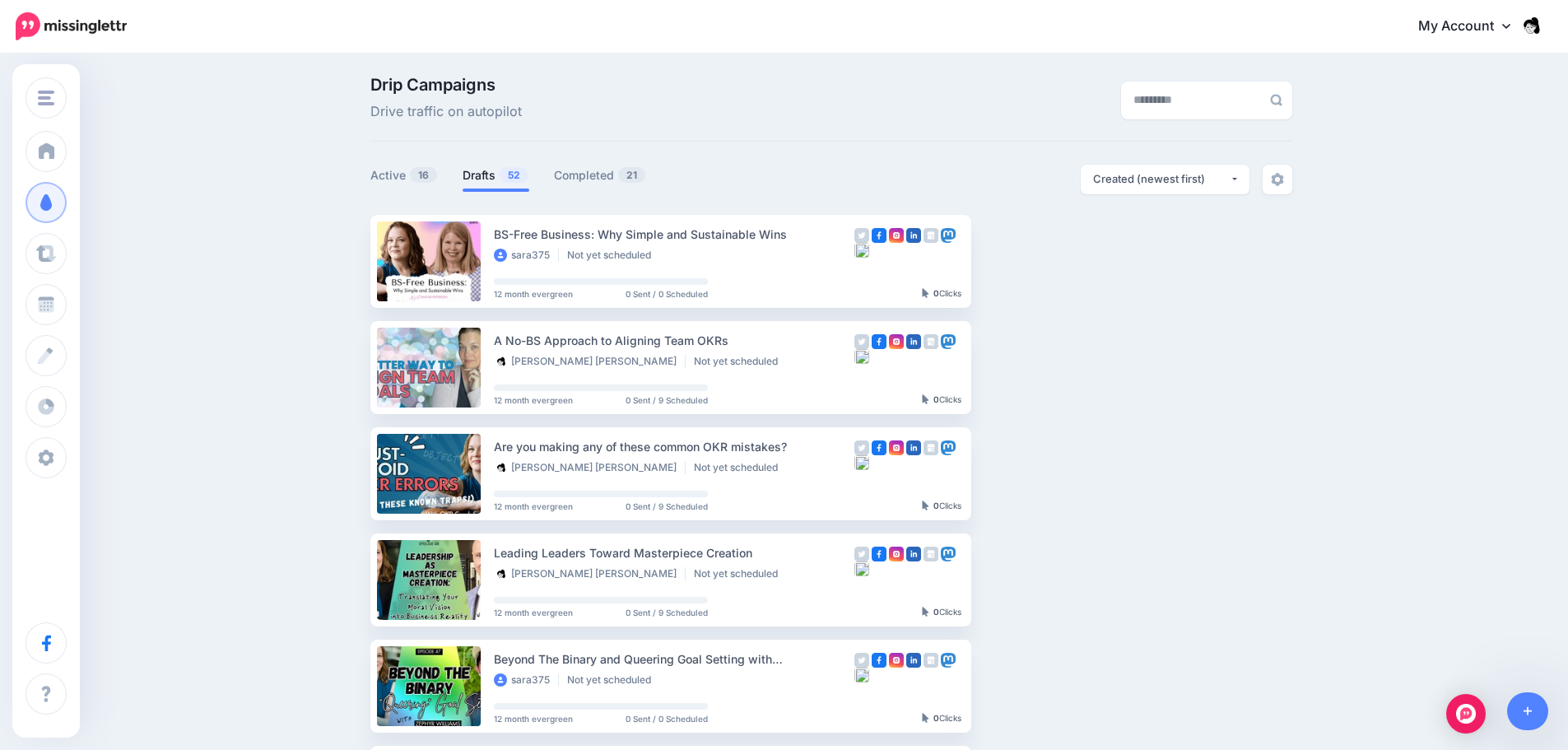
scroll to position [0, 0]
